Goal: Information Seeking & Learning: Find specific fact

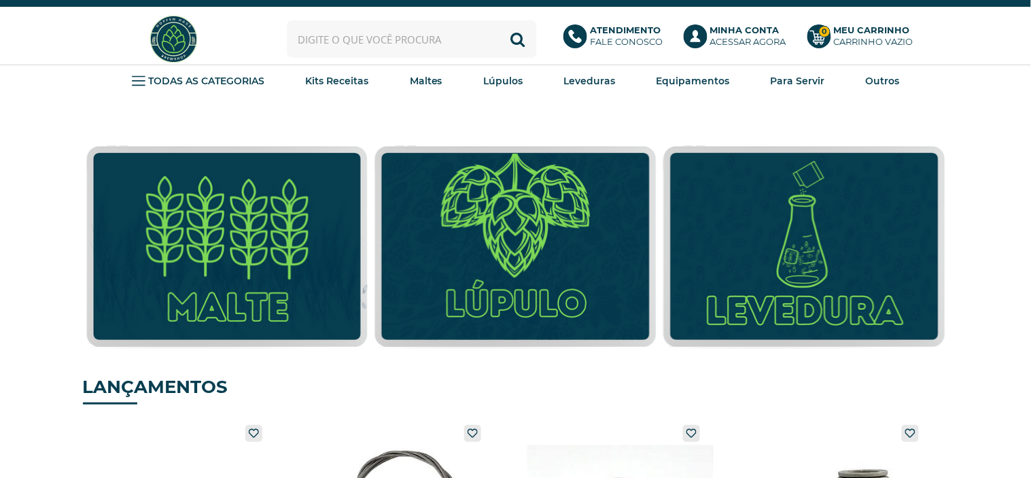
click at [435, 41] on input "text" at bounding box center [412, 38] width 250 height 37
click at [369, 29] on input "i" at bounding box center [412, 38] width 250 height 37
type input "itaiana"
click at [500, 20] on button "Buscar" at bounding box center [518, 38] width 37 height 37
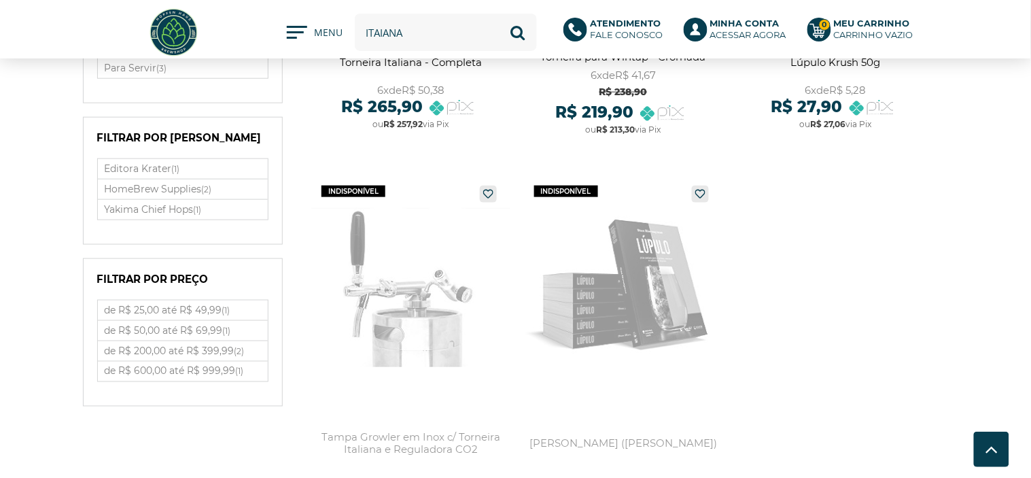
scroll to position [307, 0]
